Goal: Find specific page/section: Find specific page/section

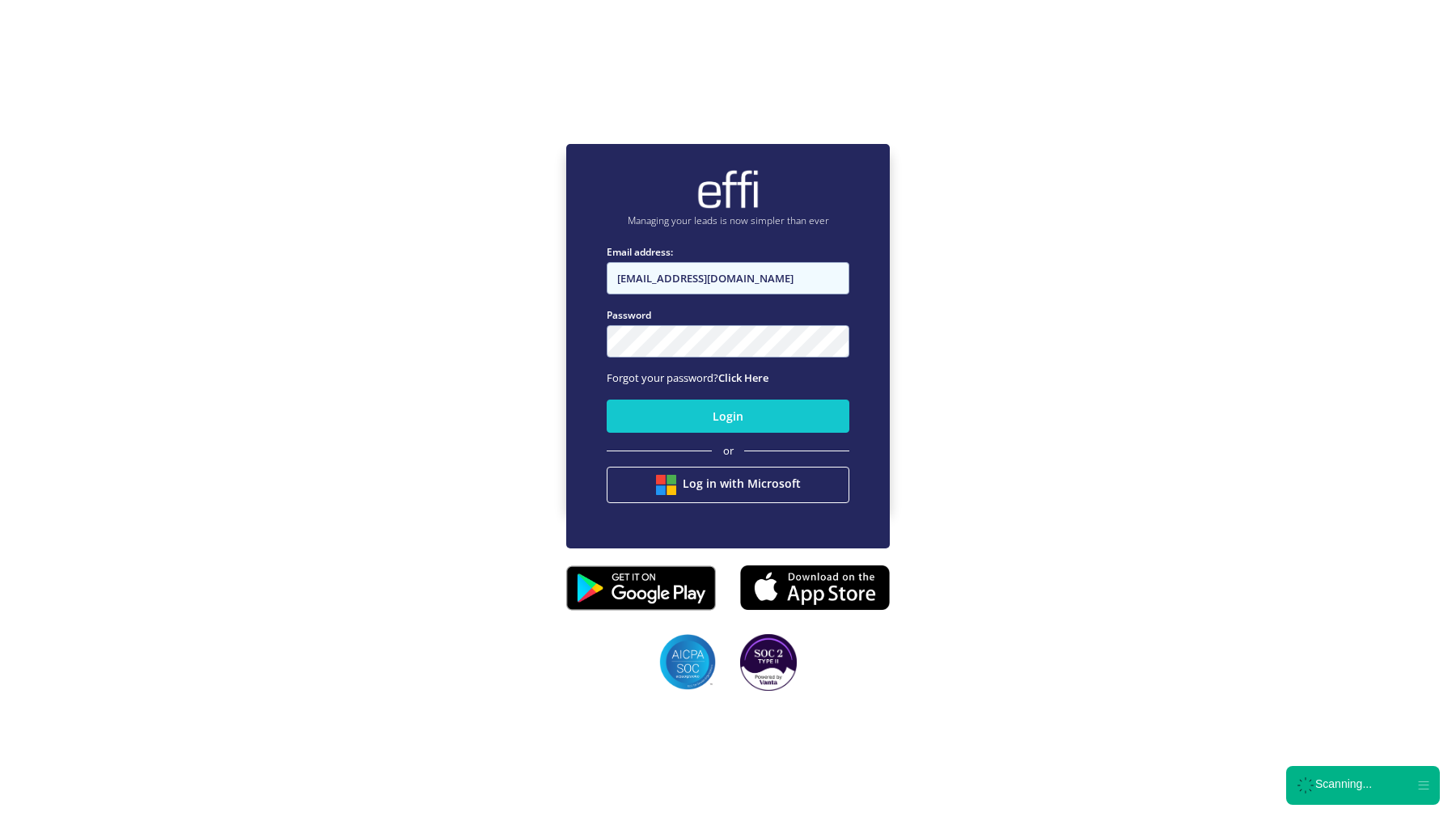
click at [694, 283] on input "[EMAIL_ADDRESS][DOMAIN_NAME]" at bounding box center [727, 278] width 242 height 32
type input "[EMAIL_ADDRESS][DOMAIN_NAME]"
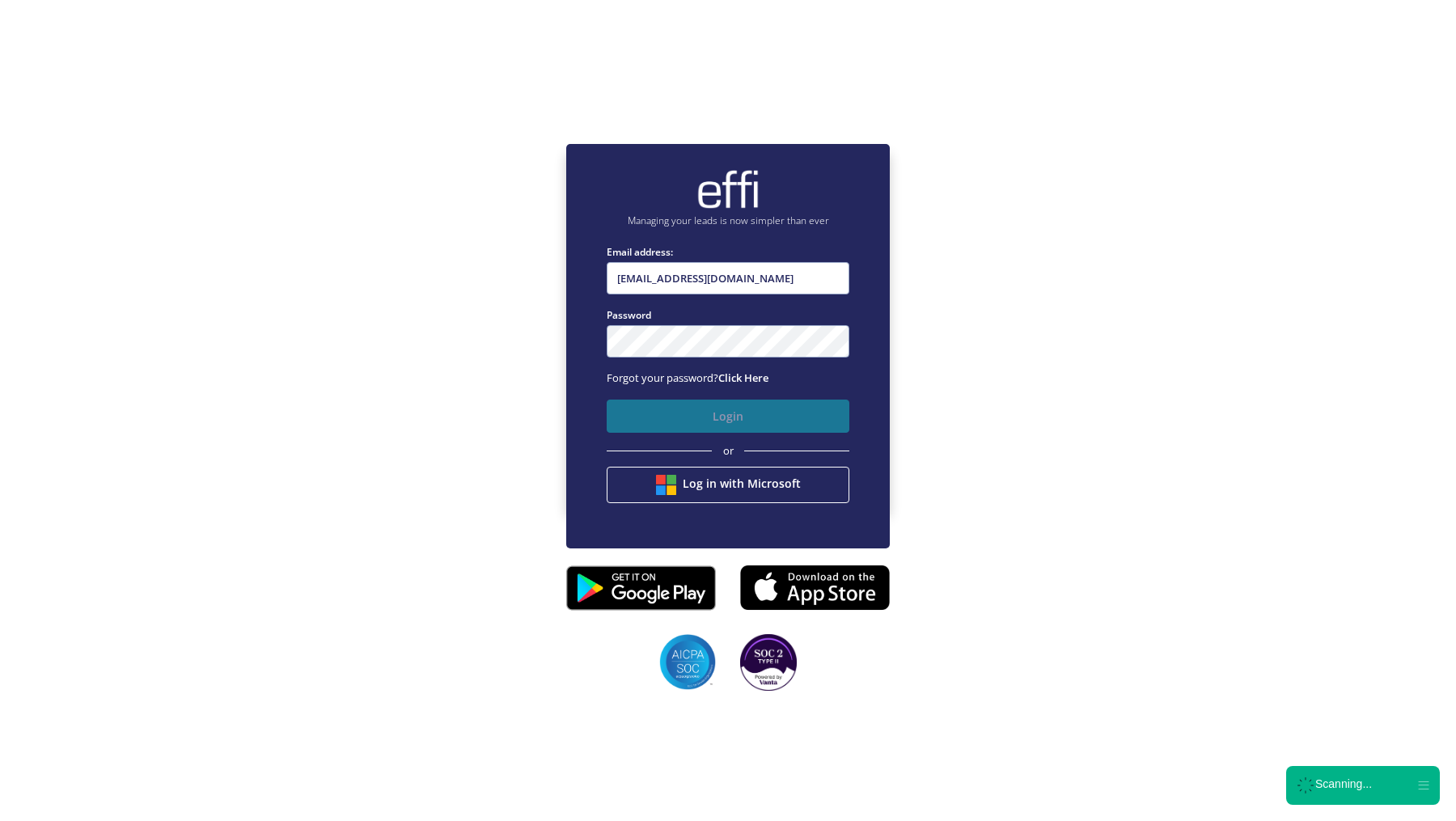
click at [671, 422] on button "Login" at bounding box center [727, 416] width 242 height 33
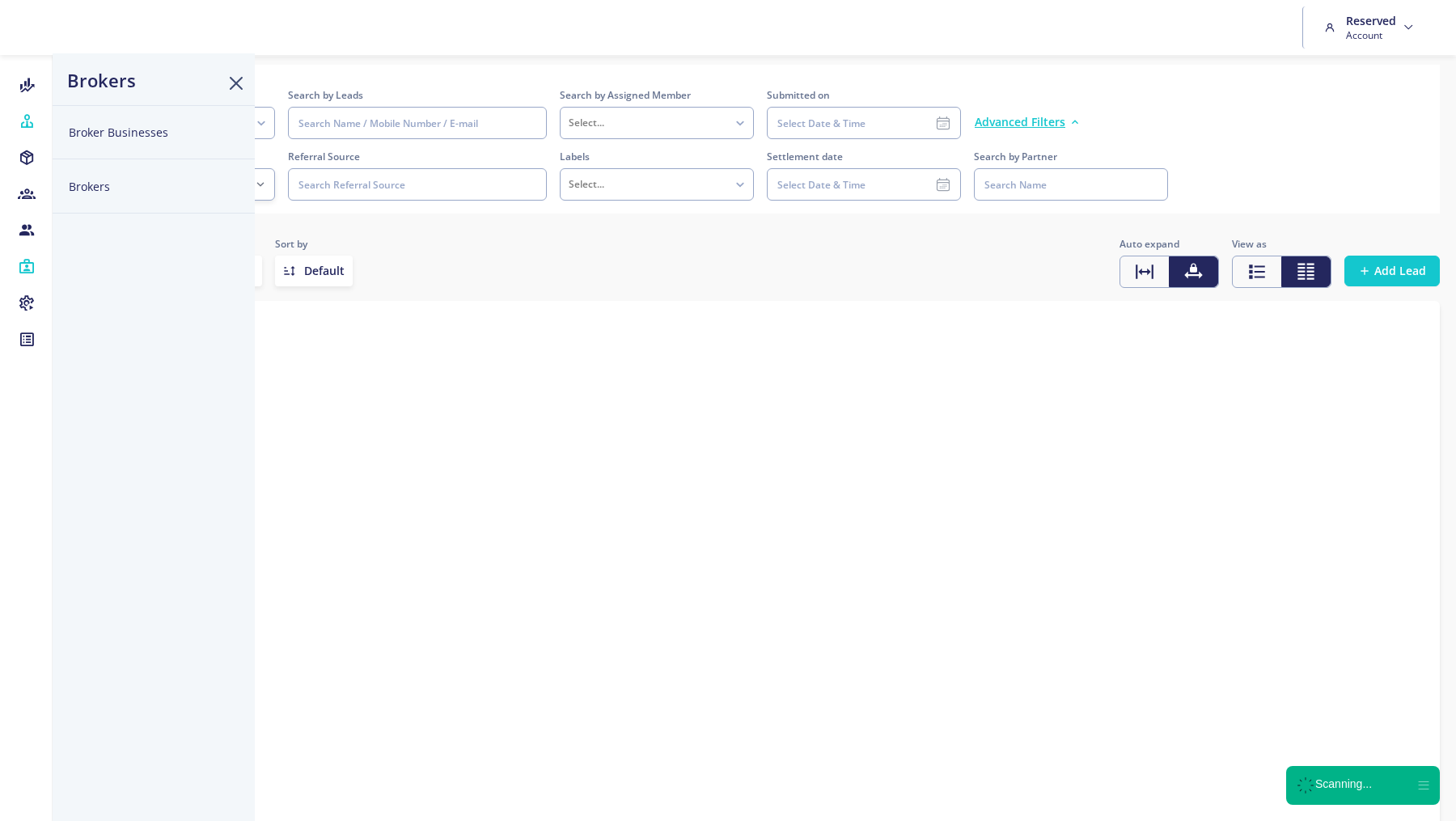
click at [88, 188] on button "Brokers" at bounding box center [154, 186] width 202 height 54
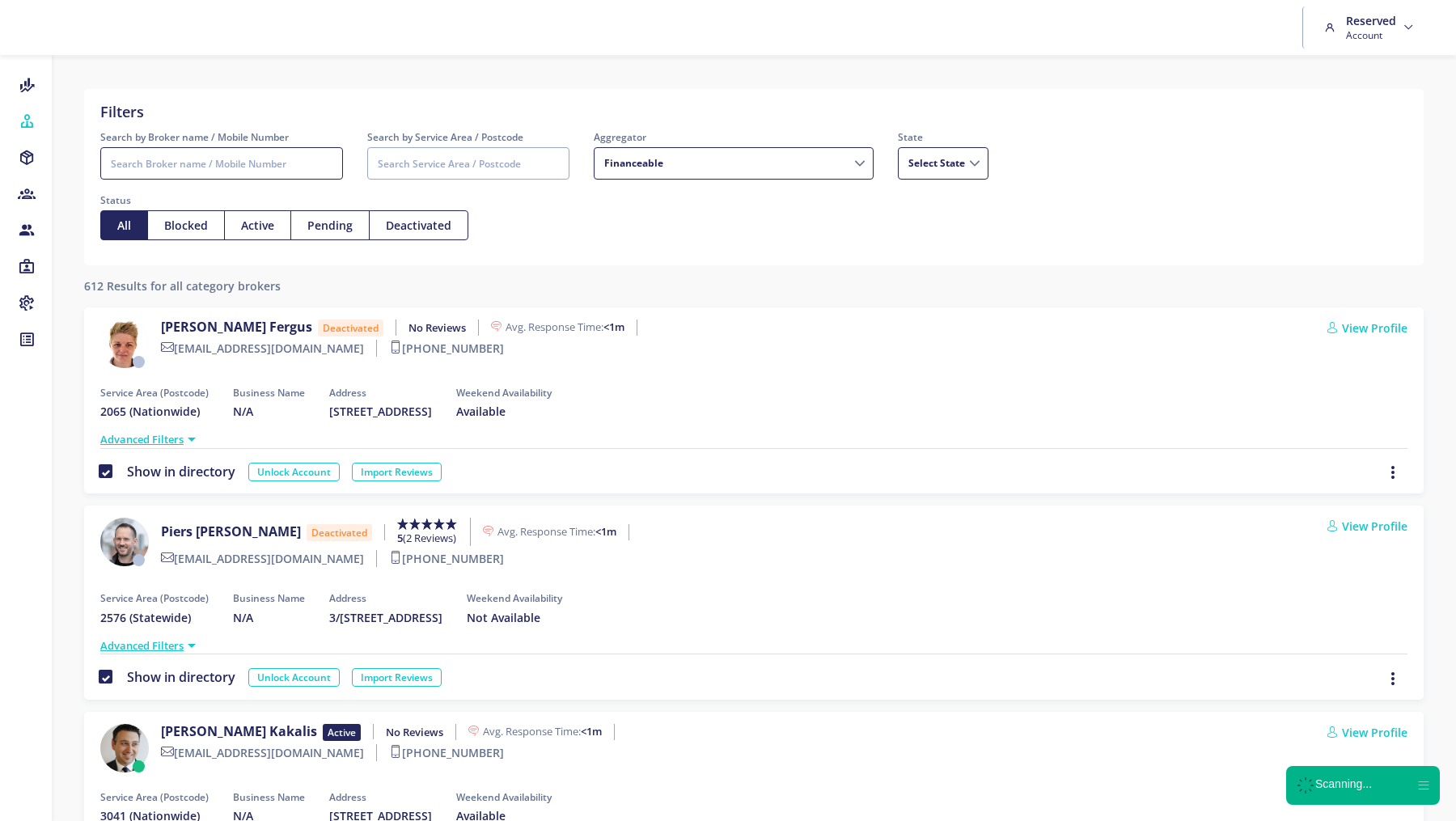
click at [187, 164] on input "Search by Broker name / Mobile Number" at bounding box center [221, 163] width 242 height 32
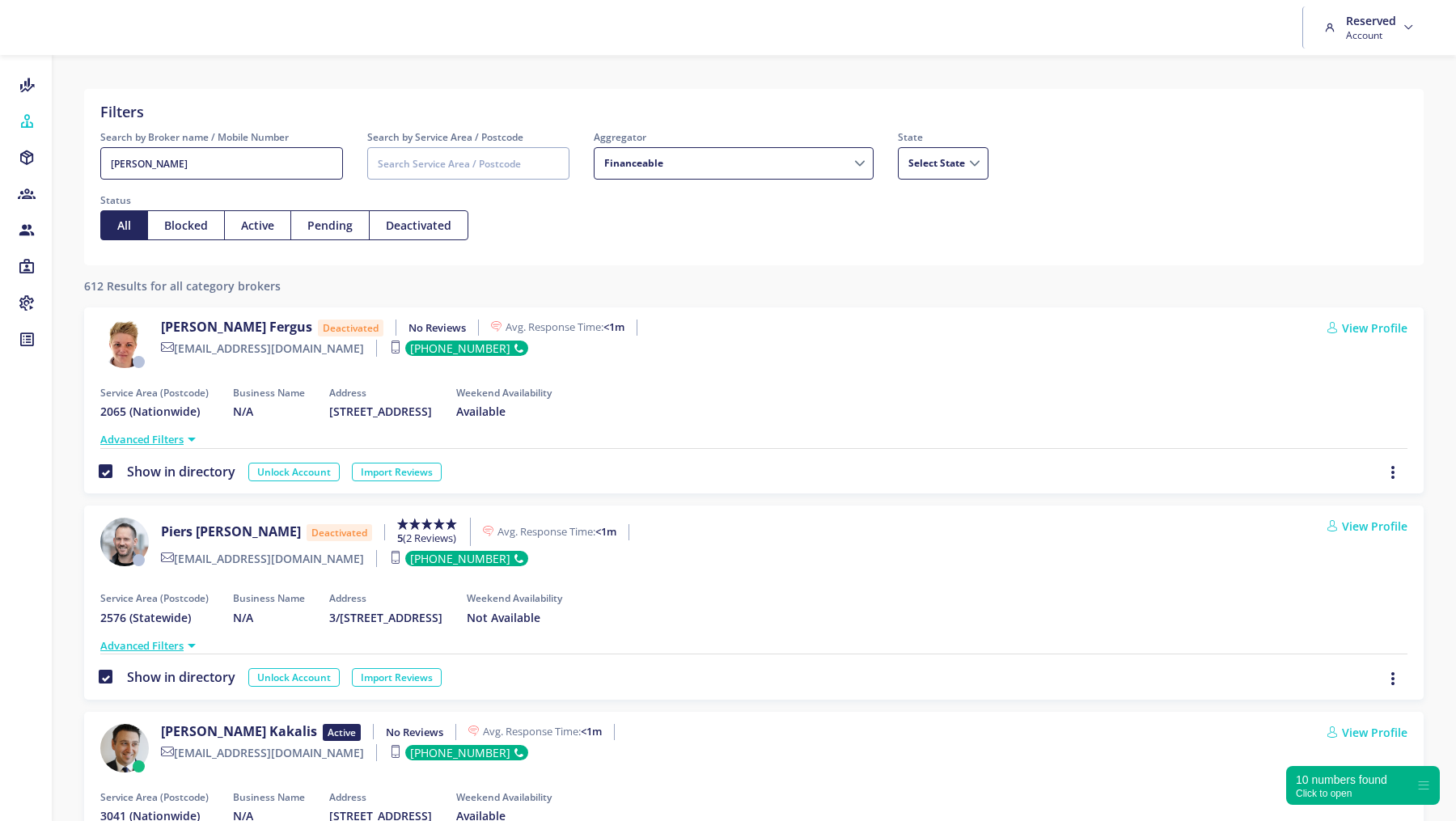
type input "[PERSON_NAME]"
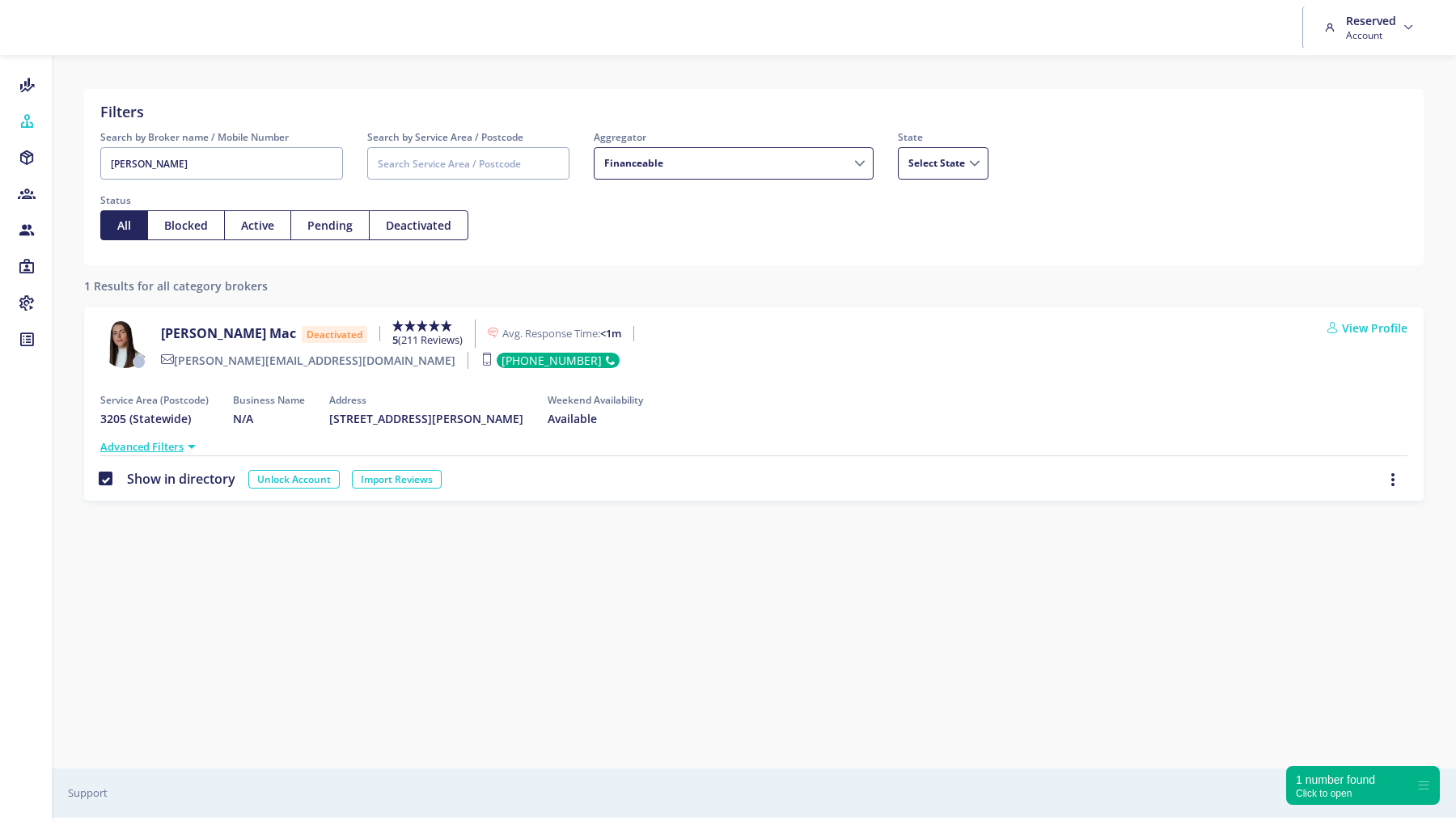
drag, startPoint x: 405, startPoint y: 418, endPoint x: 731, endPoint y: 418, distance: 326.0
click at [731, 418] on div "Service Area (Postcode) 3205 (Statewide) Business Name N/A Address [STREET_ADDR…" at bounding box center [753, 414] width 1332 height 38
click at [163, 332] on span "[PERSON_NAME]" at bounding box center [213, 333] width 105 height 18
drag, startPoint x: 159, startPoint y: 332, endPoint x: 250, endPoint y: 337, distance: 91.1
click at [250, 337] on div "[PERSON_NAME] Deactivated Rated 5 stars out of 5 5 (211 Reviews) Avg. Response …" at bounding box center [372, 347] width 546 height 56
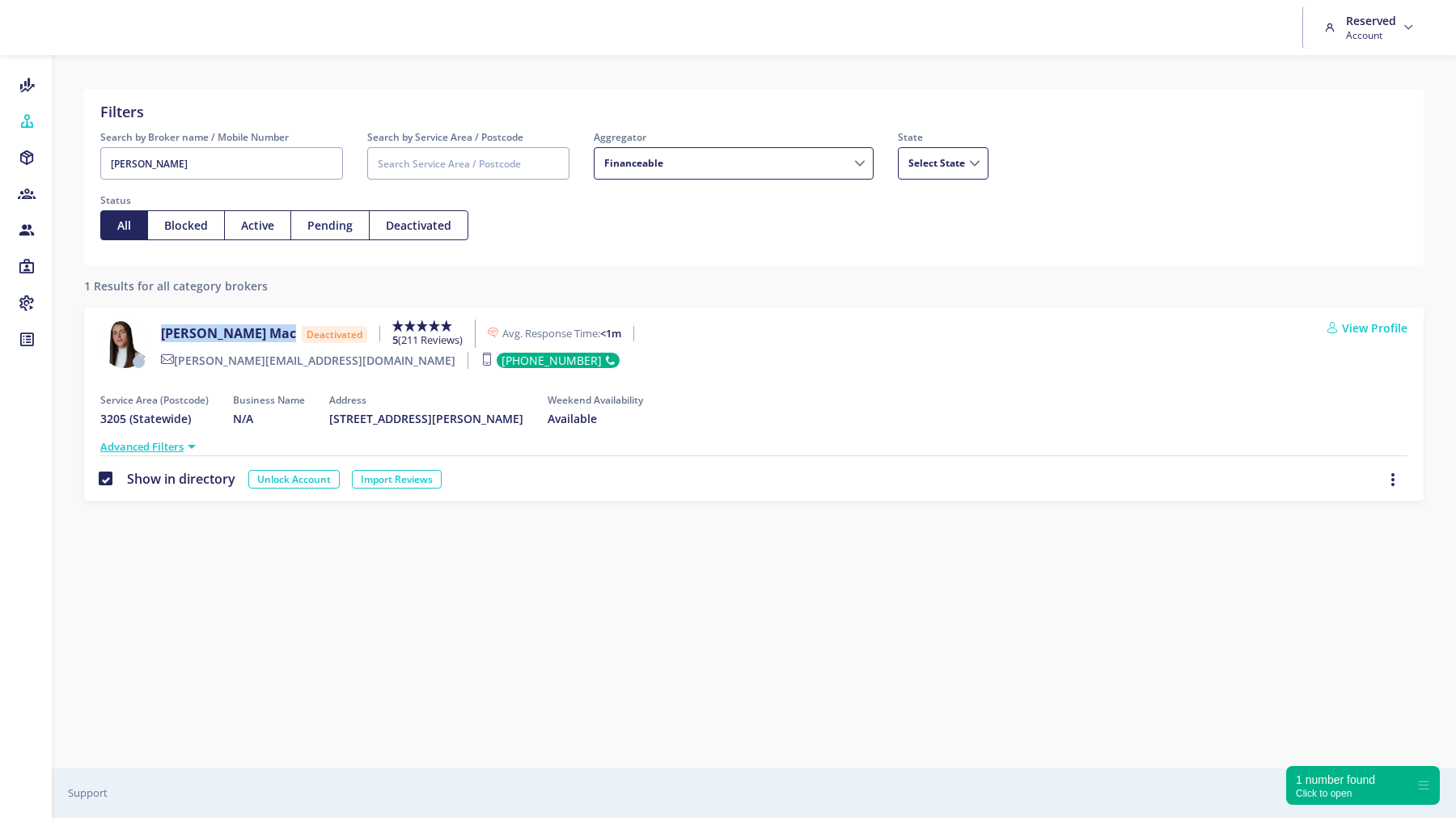
copy label "[PERSON_NAME]"
